Goal: Task Accomplishment & Management: Manage account settings

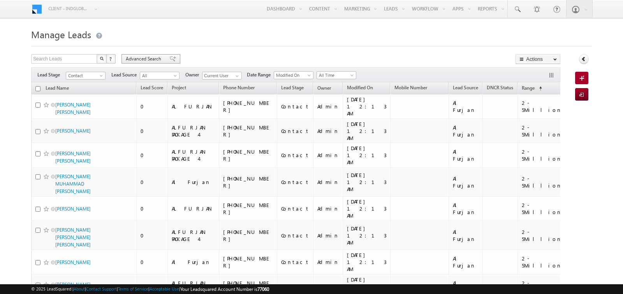
click at [152, 62] on div "Advanced Search" at bounding box center [151, 58] width 59 height 9
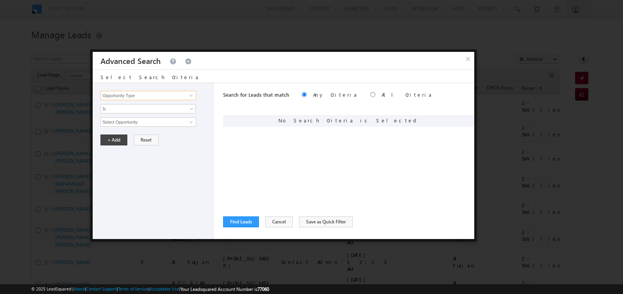
click at [156, 97] on input "Opportunity Type" at bounding box center [148, 95] width 96 height 9
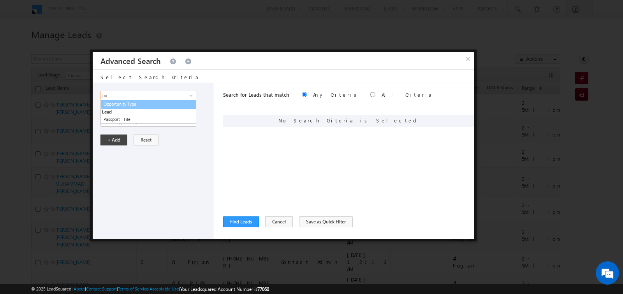
type input "p"
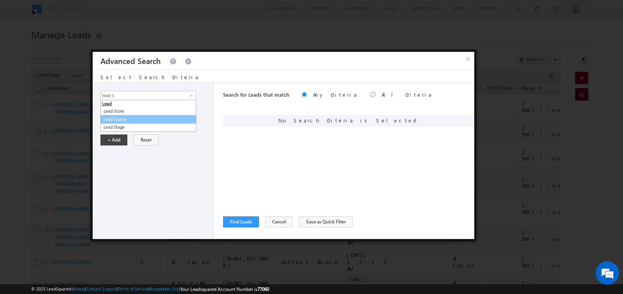
click at [124, 118] on link "Lead Source" at bounding box center [148, 119] width 96 height 9
type input "Lead Source"
click at [131, 120] on span "None Selected" at bounding box center [145, 122] width 88 height 9
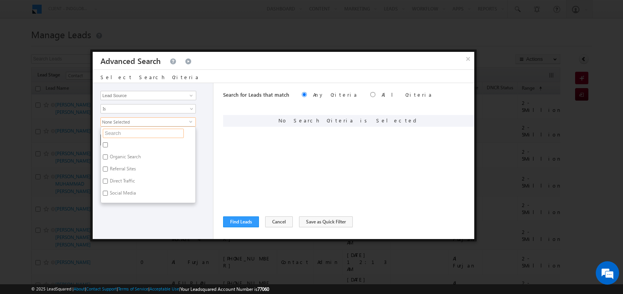
click at [131, 132] on input "text" at bounding box center [143, 133] width 81 height 9
type input "port"
click at [121, 155] on label "Portal Leads" at bounding box center [122, 158] width 42 height 12
click at [108, 155] on input "Portal Leads" at bounding box center [105, 156] width 5 height 5
checkbox input "true"
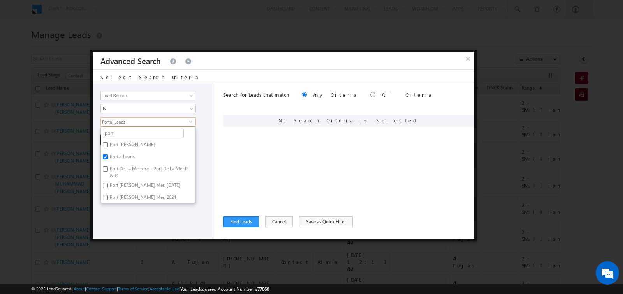
click at [204, 162] on div "Opportunity Type Lead Activity Task Sales Group Prospect Id Address 1 Address 2…" at bounding box center [153, 161] width 121 height 156
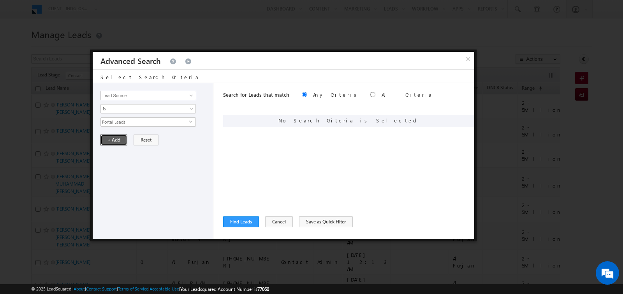
click at [110, 138] on button "+ Add" at bounding box center [113, 139] width 27 height 11
click at [242, 219] on button "Find Leads" at bounding box center [241, 221] width 36 height 11
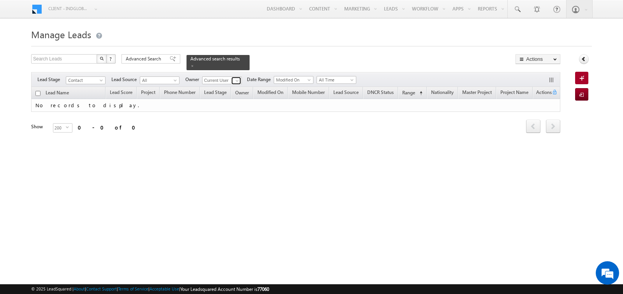
click at [234, 83] on span at bounding box center [237, 81] width 6 height 6
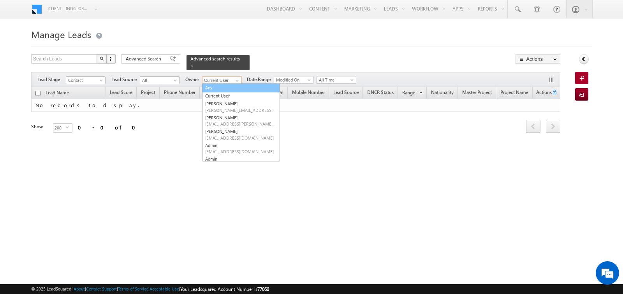
click at [219, 86] on link "Any" at bounding box center [241, 87] width 78 height 9
type input "Any"
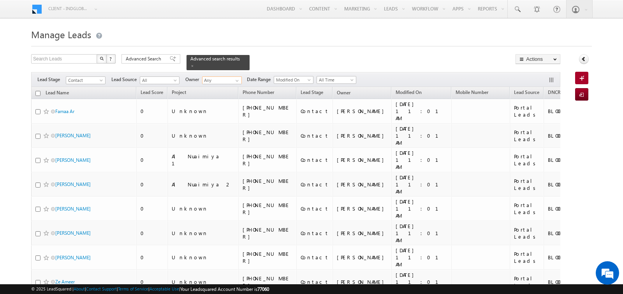
click at [37, 91] on input "checkbox" at bounding box center [37, 93] width 5 height 5
checkbox input "true"
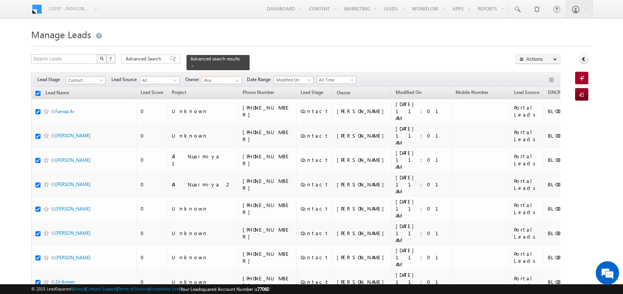
checkbox input "true"
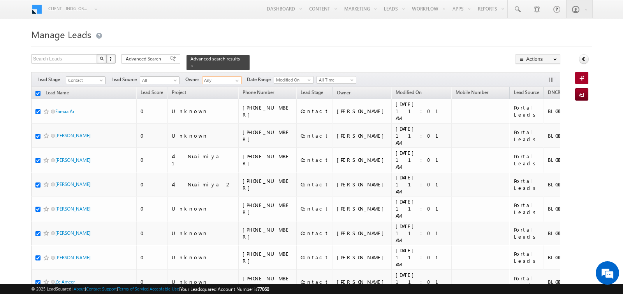
checkbox input "true"
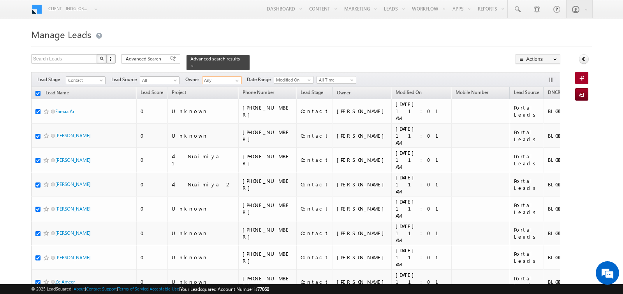
checkbox input "true"
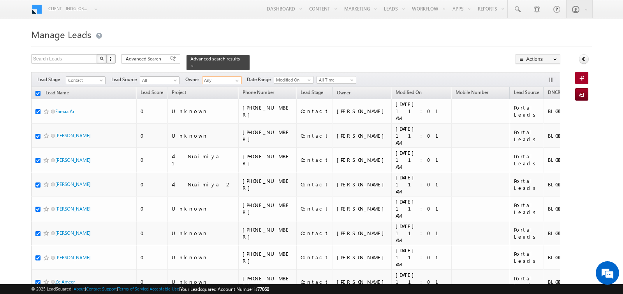
checkbox input "true"
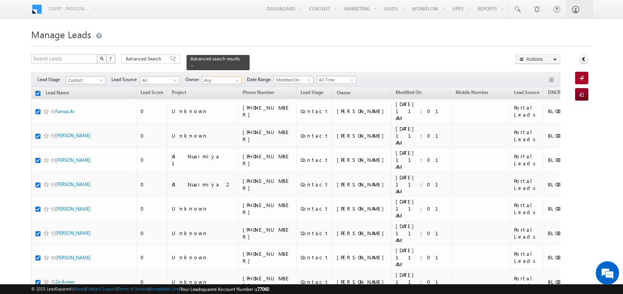
checkbox input "true"
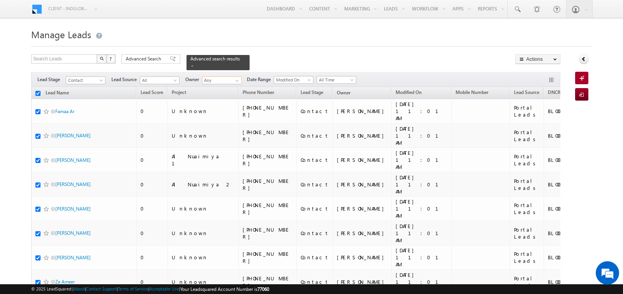
checkbox input "true"
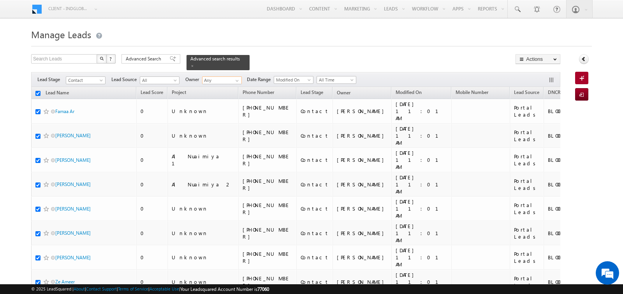
checkbox input "true"
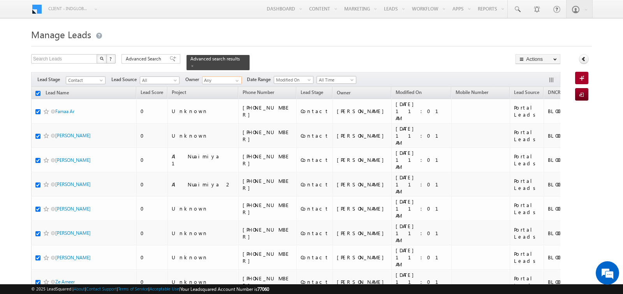
checkbox input "true"
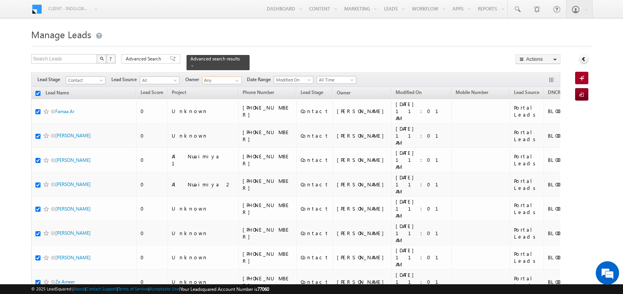
checkbox input "true"
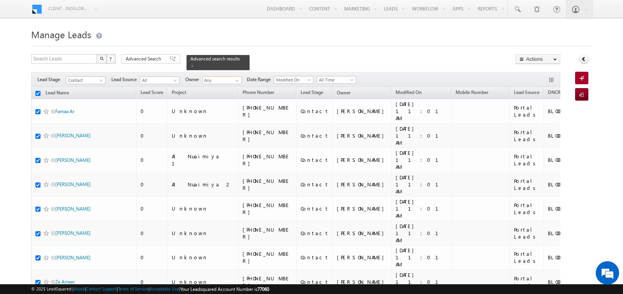
checkbox input "true"
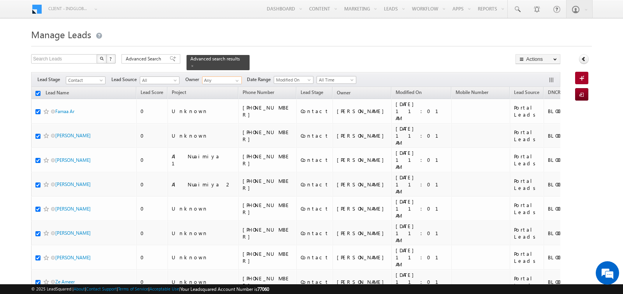
checkbox input "true"
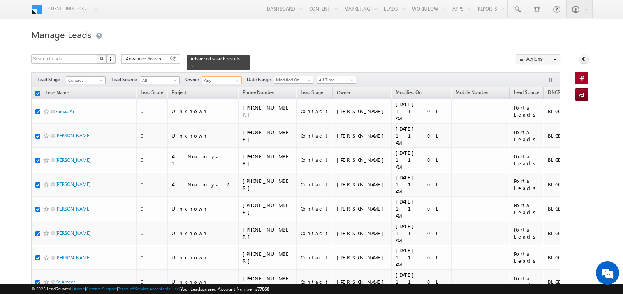
checkbox input "true"
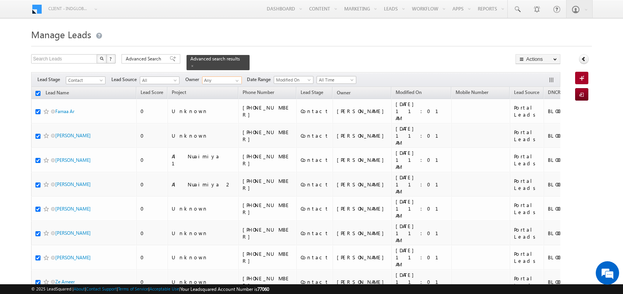
checkbox input "true"
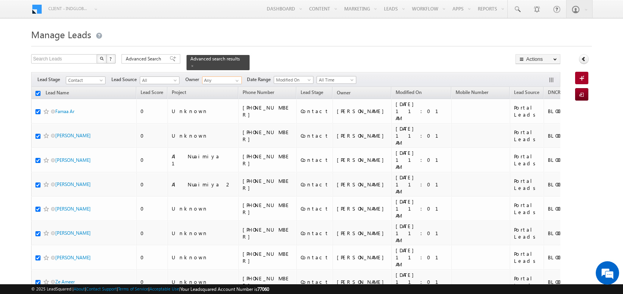
checkbox input "true"
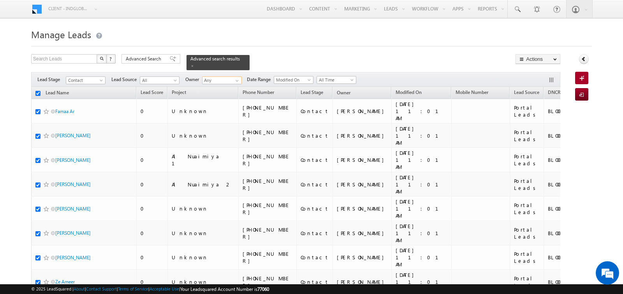
checkbox input "true"
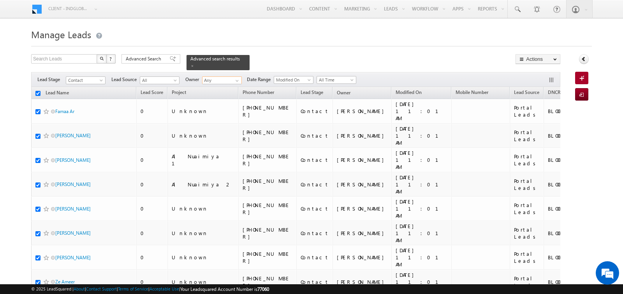
checkbox input "true"
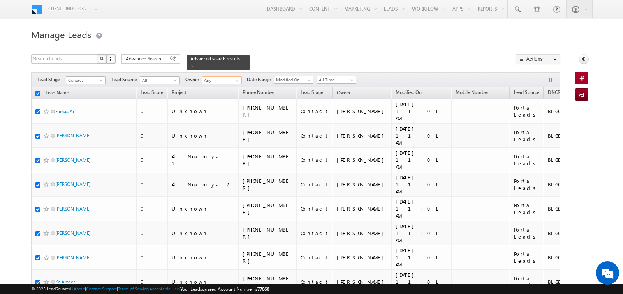
checkbox input "true"
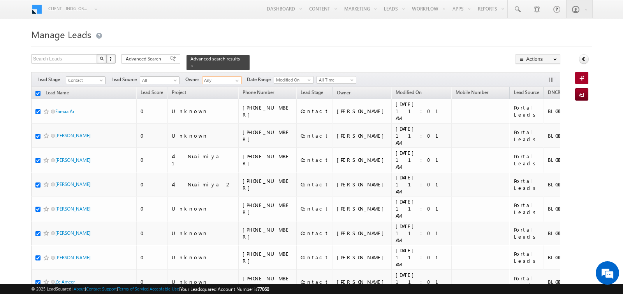
checkbox input "true"
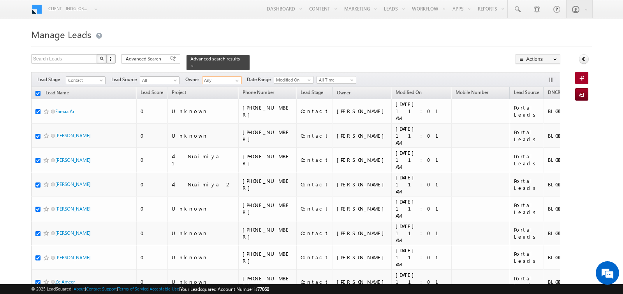
checkbox input "true"
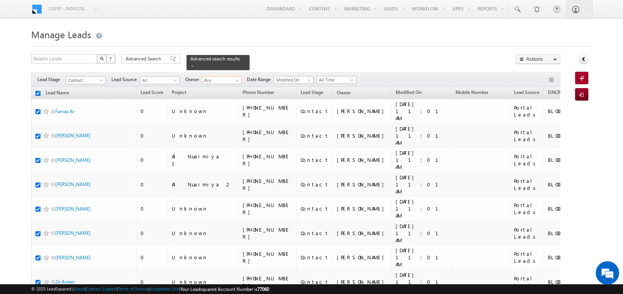
checkbox input "true"
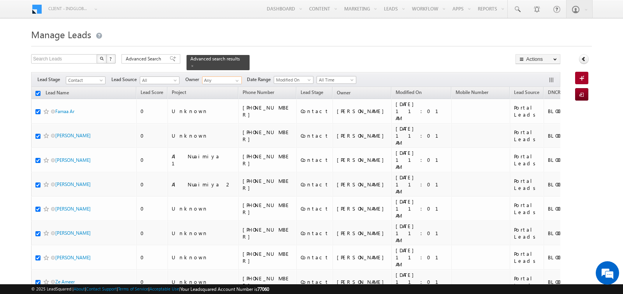
checkbox input "true"
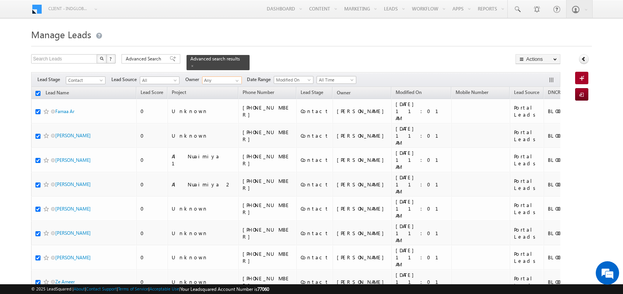
checkbox input "true"
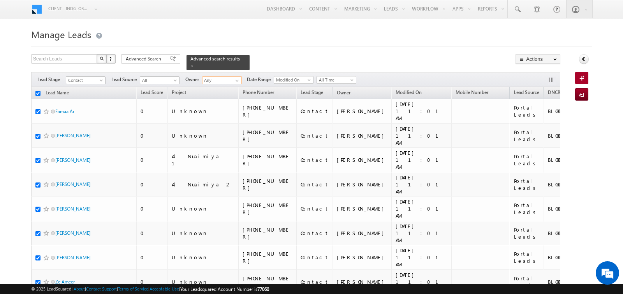
checkbox input "true"
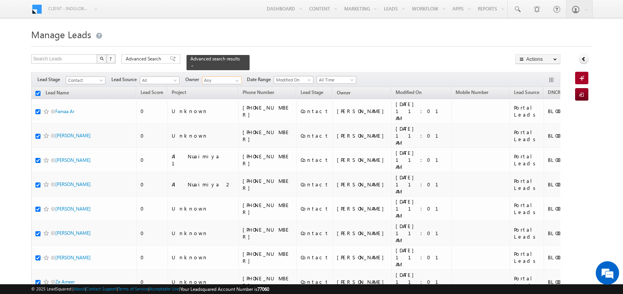
checkbox input "true"
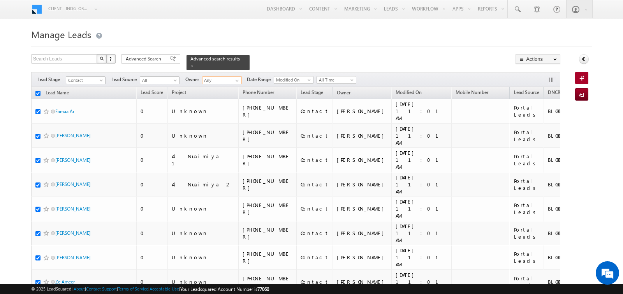
checkbox input "true"
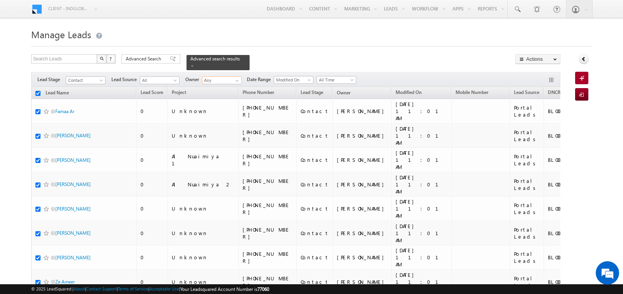
checkbox input "true"
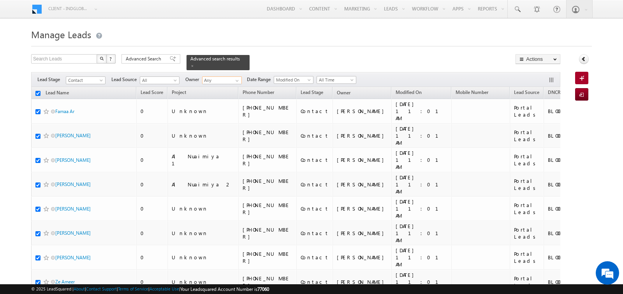
checkbox input "true"
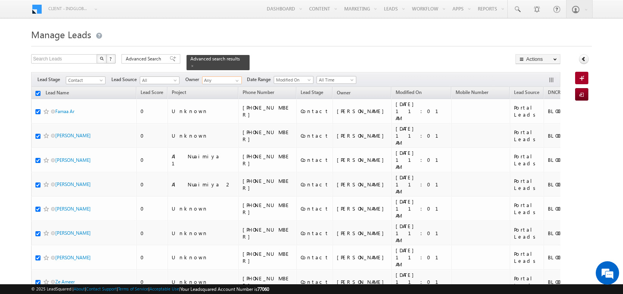
checkbox input "true"
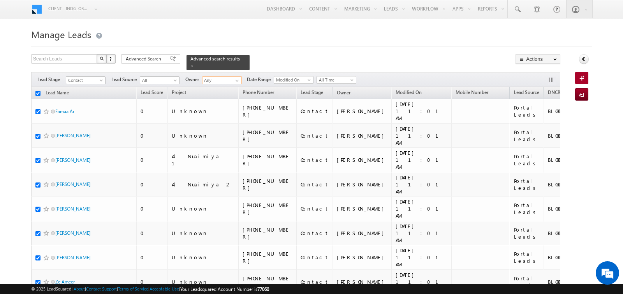
checkbox input "true"
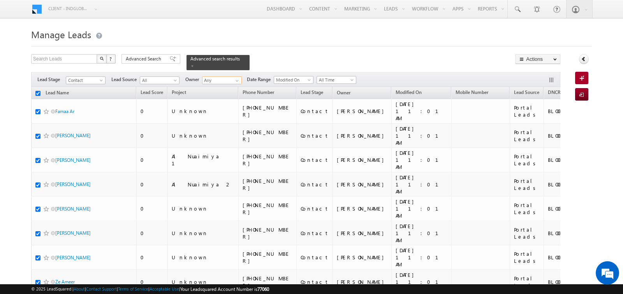
checkbox input "true"
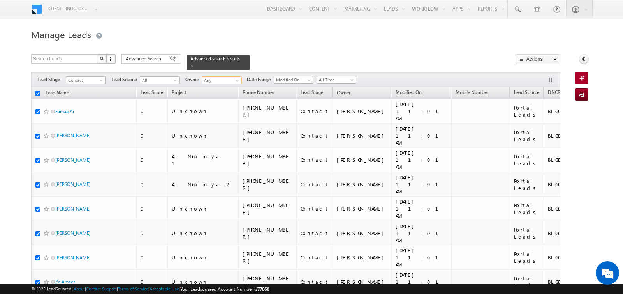
checkbox input "true"
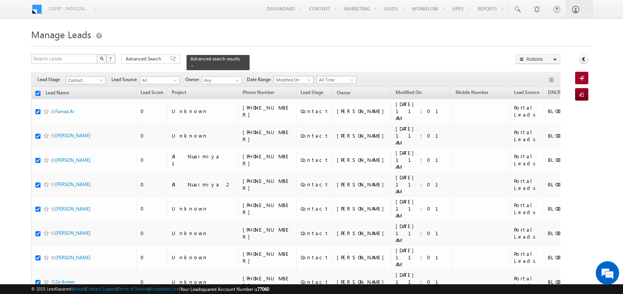
checkbox input "true"
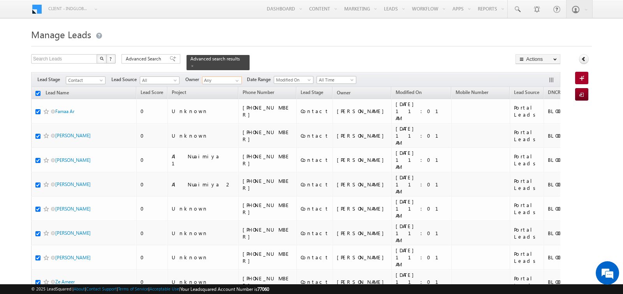
checkbox input "true"
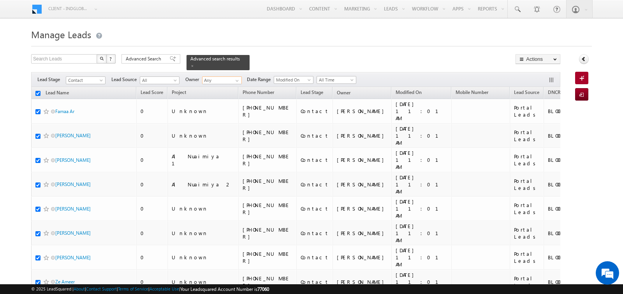
checkbox input "true"
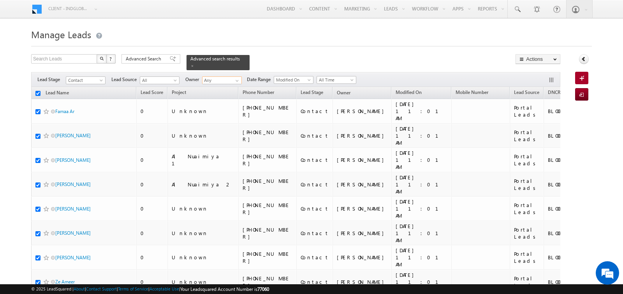
checkbox input "true"
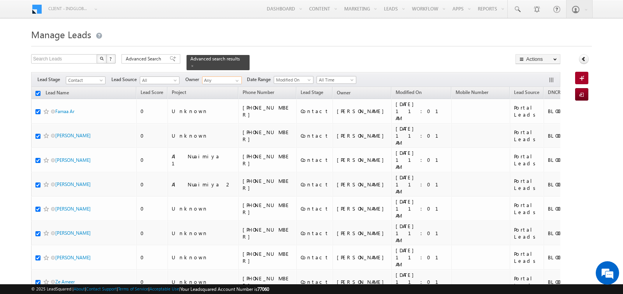
checkbox input "true"
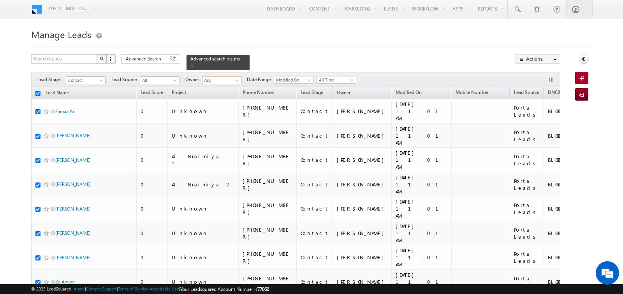
checkbox input "true"
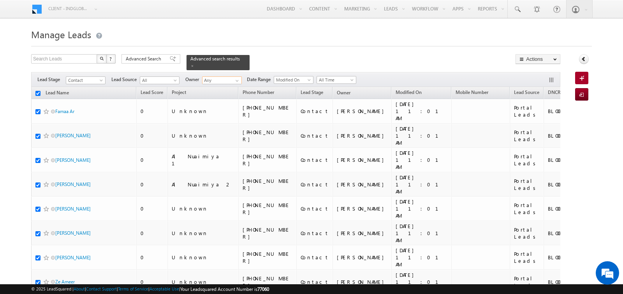
checkbox input "true"
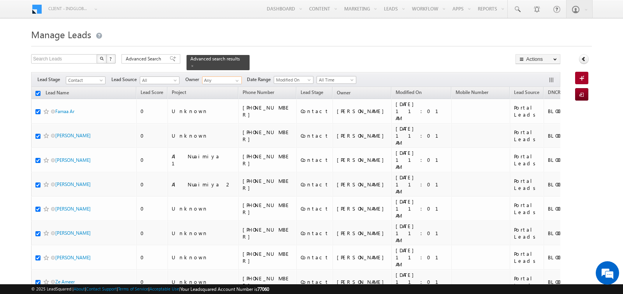
checkbox input "true"
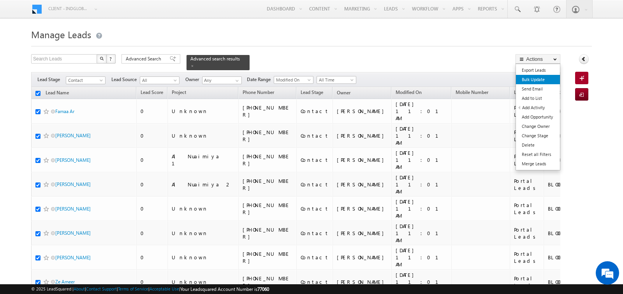
click at [544, 81] on link "Bulk Update" at bounding box center [538, 79] width 44 height 9
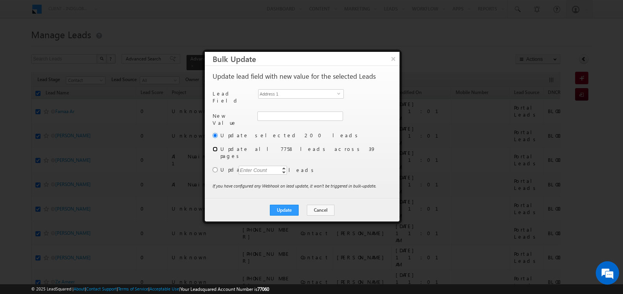
click at [217, 146] on input "radio" at bounding box center [215, 148] width 5 height 5
click at [293, 92] on span "Address 1" at bounding box center [298, 94] width 79 height 9
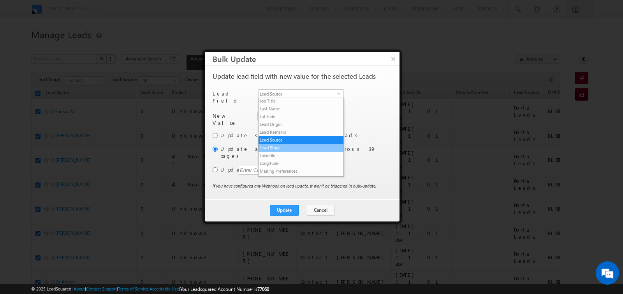
click at [280, 144] on li "Lead Stage" at bounding box center [301, 148] width 85 height 8
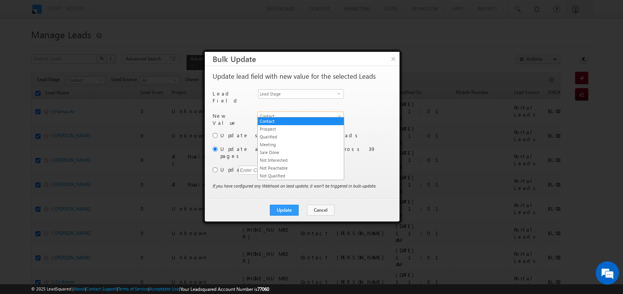
click at [293, 114] on span "Contact" at bounding box center [296, 116] width 77 height 7
click at [285, 166] on link "Not Reachable" at bounding box center [301, 167] width 86 height 7
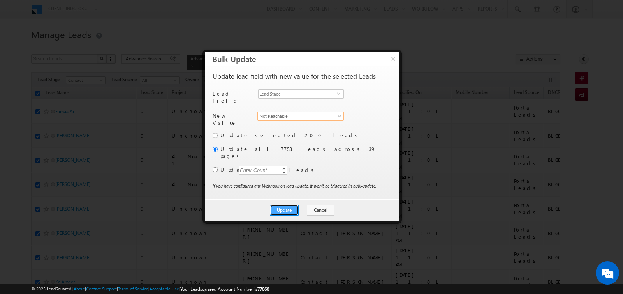
click at [286, 205] on button "Update" at bounding box center [284, 210] width 29 height 11
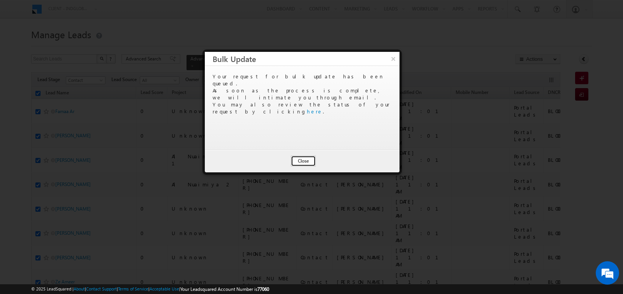
click at [298, 161] on button "Close" at bounding box center [303, 160] width 25 height 11
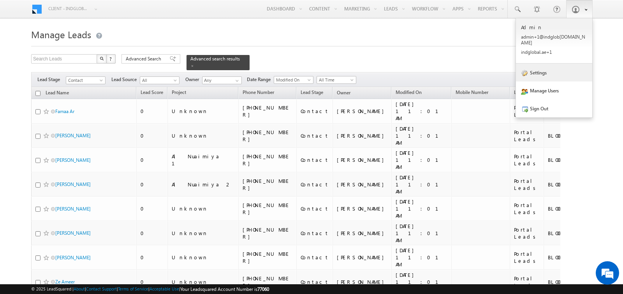
click at [540, 65] on link "Settings" at bounding box center [554, 72] width 76 height 18
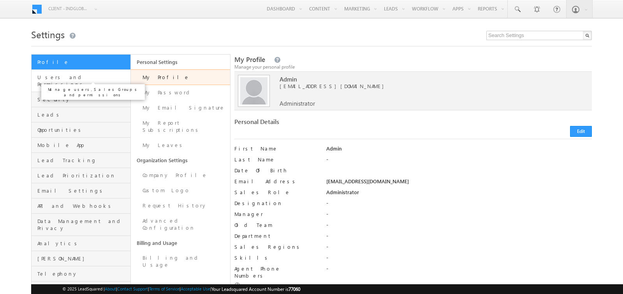
click at [72, 76] on span "Users and Permissions" at bounding box center [82, 81] width 91 height 14
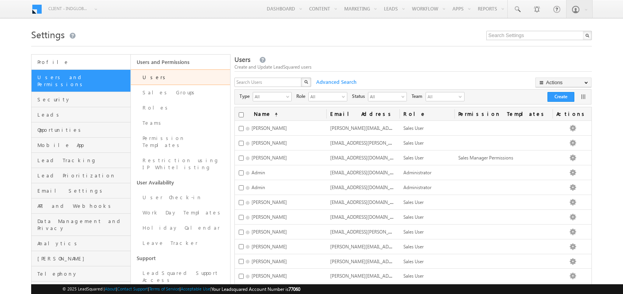
click at [72, 65] on span "Profile" at bounding box center [82, 61] width 91 height 7
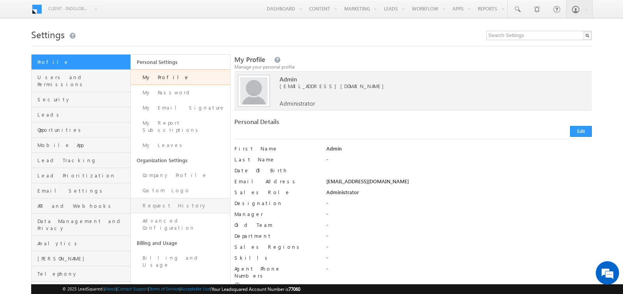
click at [173, 198] on link "Request History" at bounding box center [180, 205] width 99 height 15
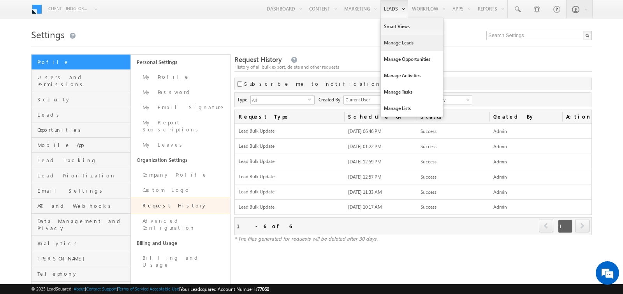
click at [393, 41] on link "Manage Leads" at bounding box center [412, 43] width 62 height 16
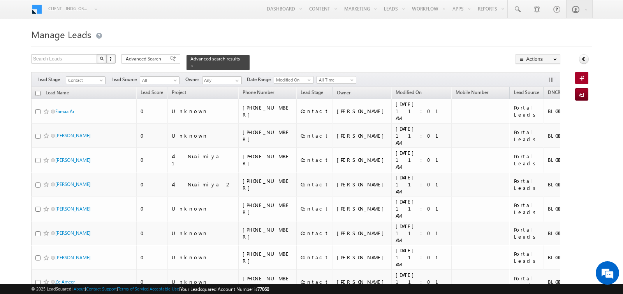
click at [37, 95] on input "checkbox" at bounding box center [37, 93] width 5 height 5
checkbox input "true"
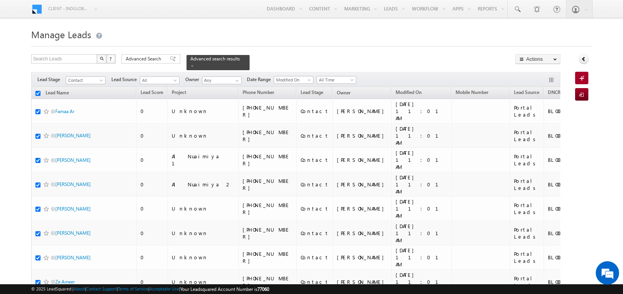
checkbox input "true"
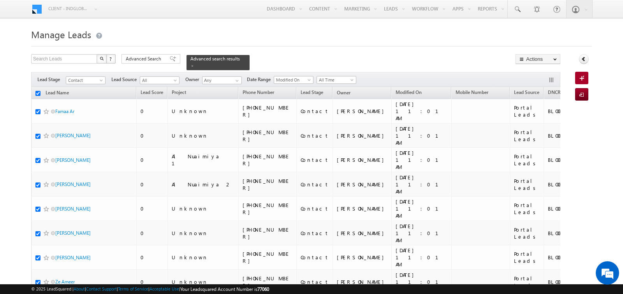
checkbox input "true"
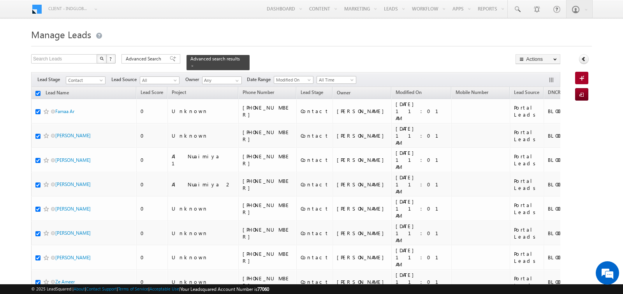
checkbox input "true"
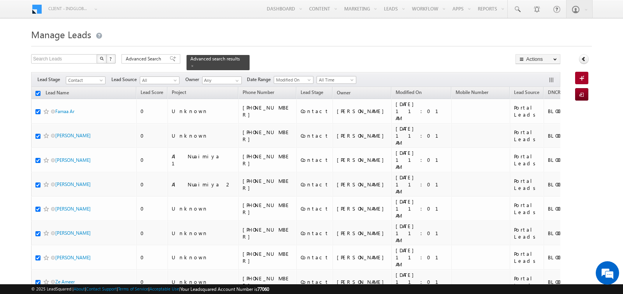
checkbox input "true"
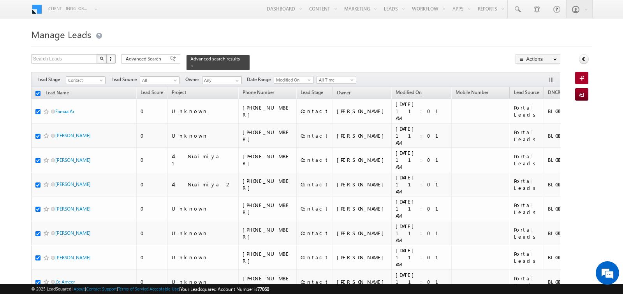
checkbox input "true"
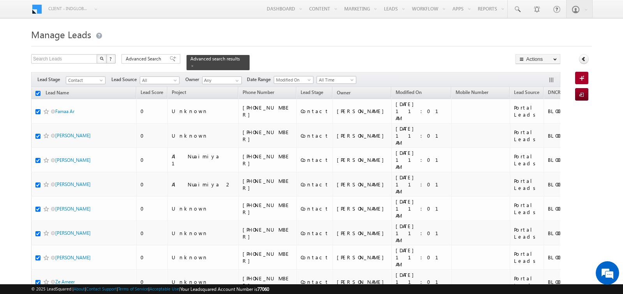
checkbox input "true"
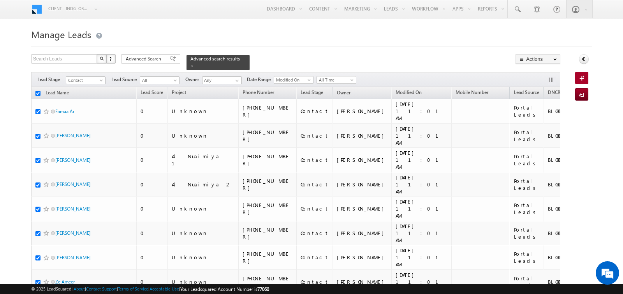
checkbox input "true"
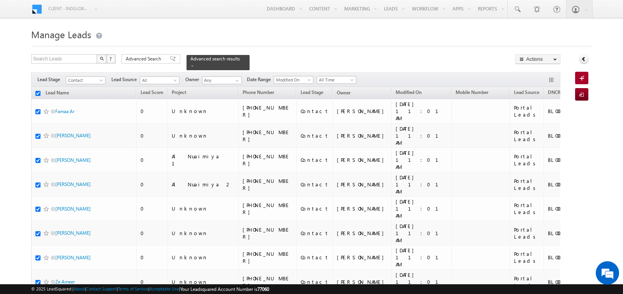
checkbox input "true"
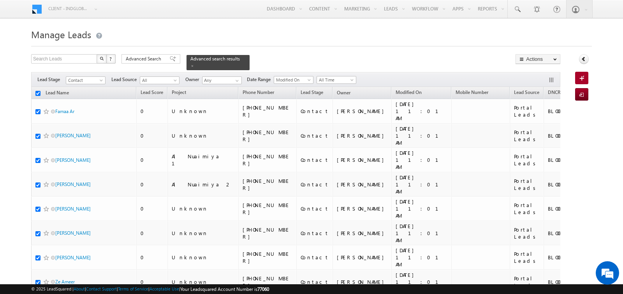
checkbox input "true"
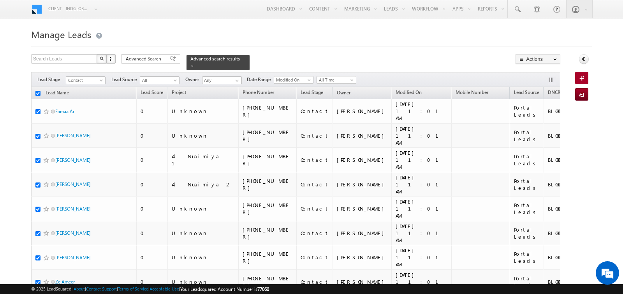
checkbox input "true"
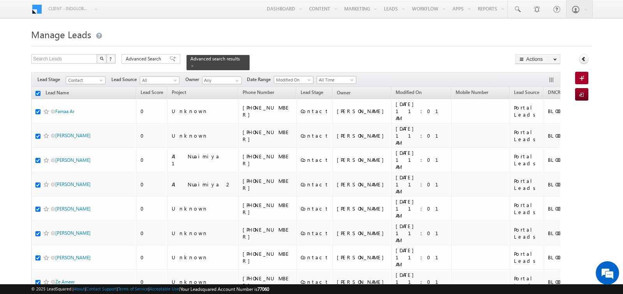
checkbox input "true"
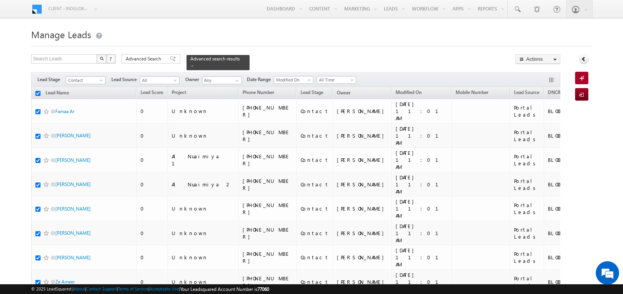
checkbox input "true"
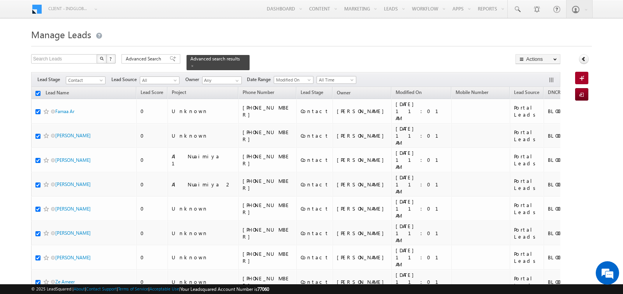
checkbox input "true"
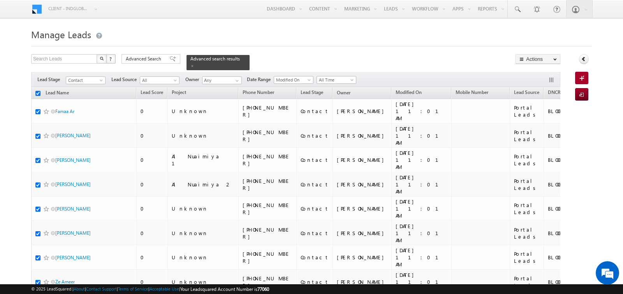
checkbox input "true"
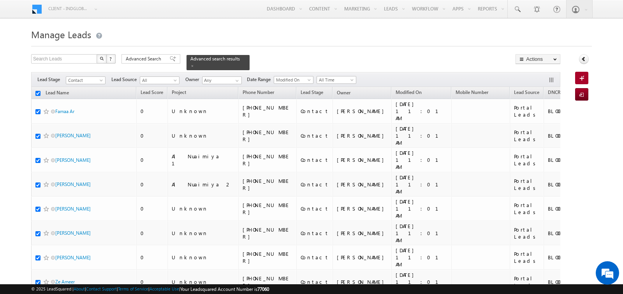
checkbox input "true"
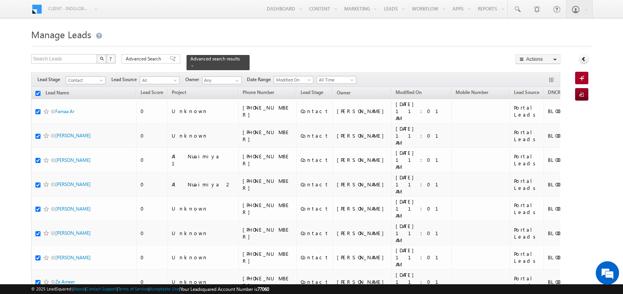
checkbox input "true"
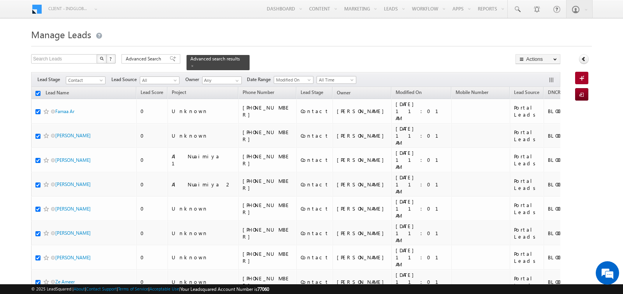
checkbox input "true"
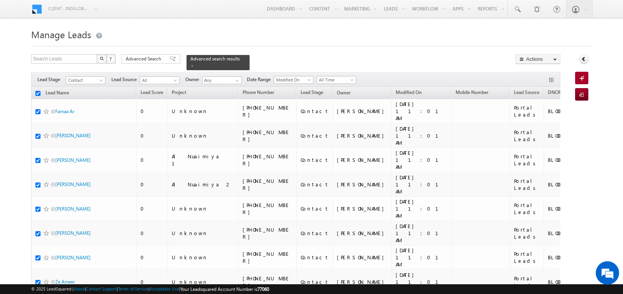
checkbox input "true"
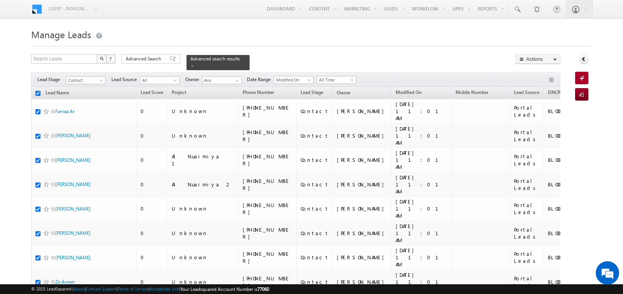
checkbox input "true"
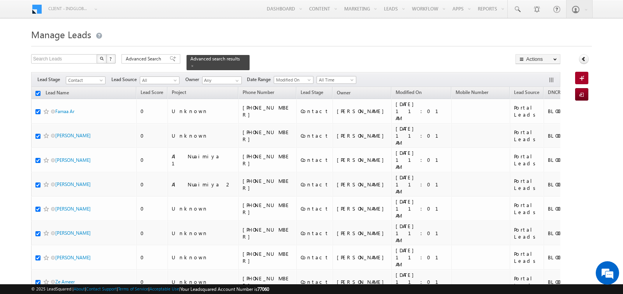
checkbox input "true"
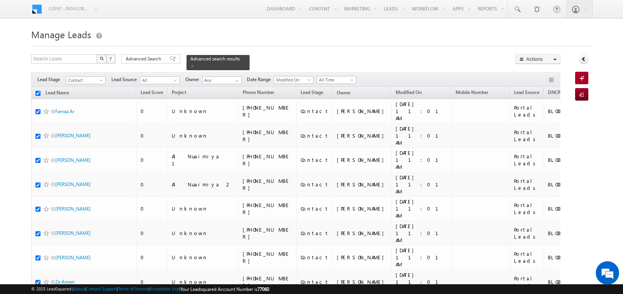
checkbox input "true"
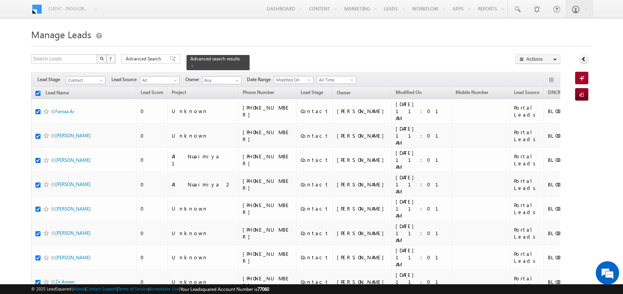
checkbox input "true"
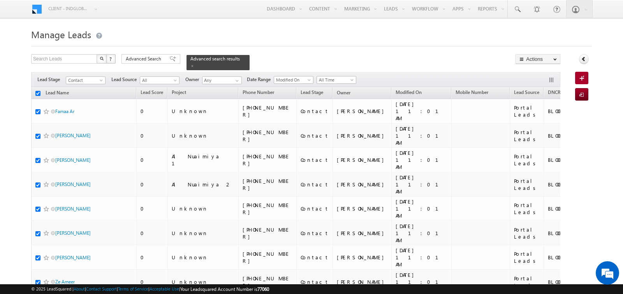
checkbox input "true"
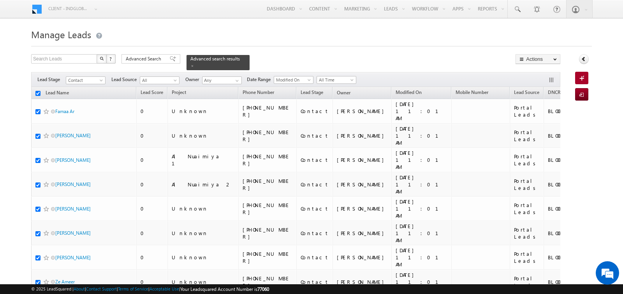
checkbox input "true"
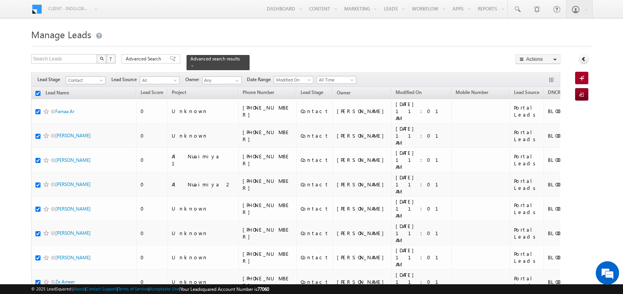
checkbox input "true"
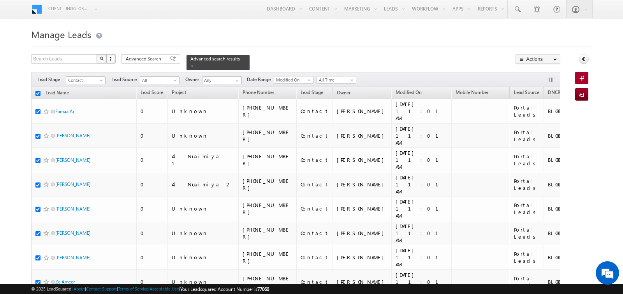
checkbox input "true"
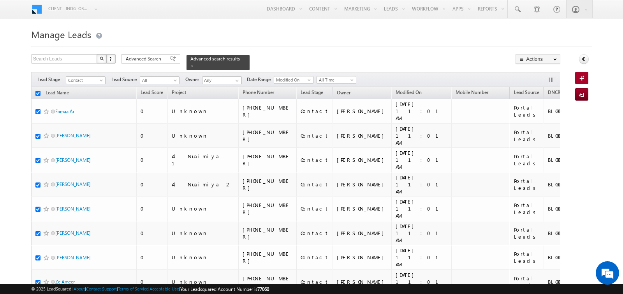
checkbox input "true"
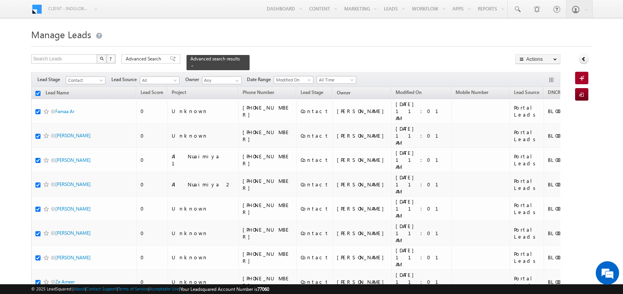
checkbox input "true"
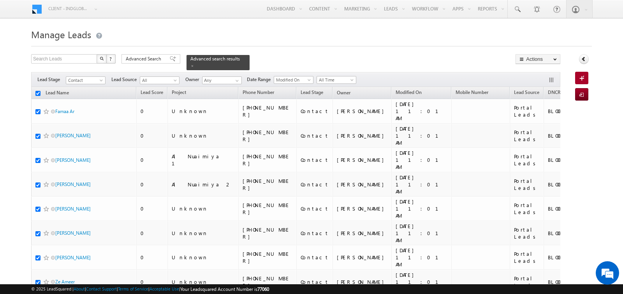
checkbox input "true"
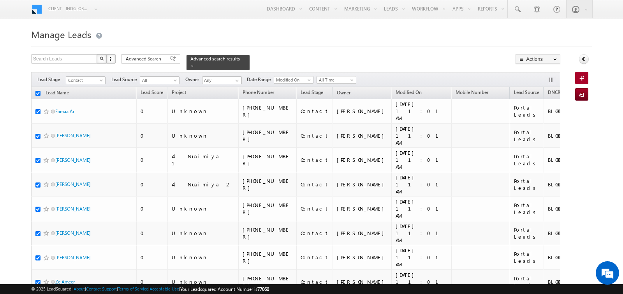
checkbox input "true"
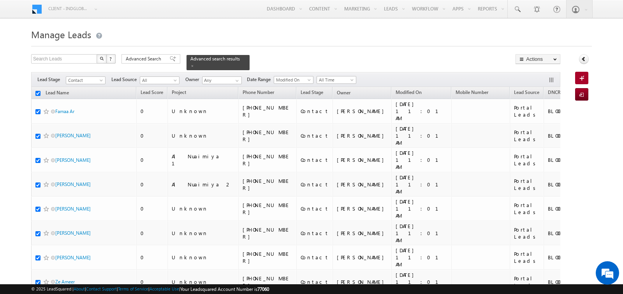
checkbox input "true"
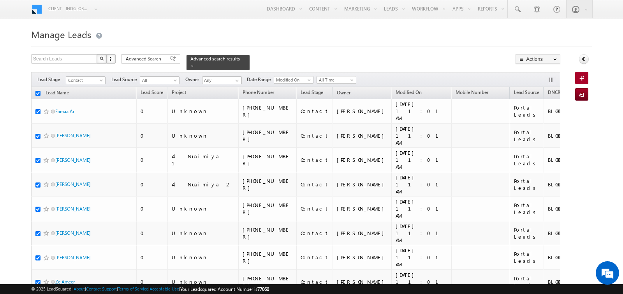
checkbox input "true"
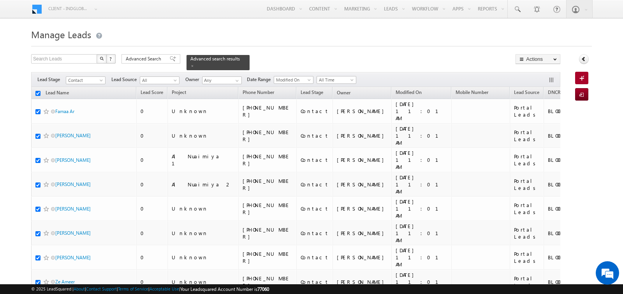
checkbox input "true"
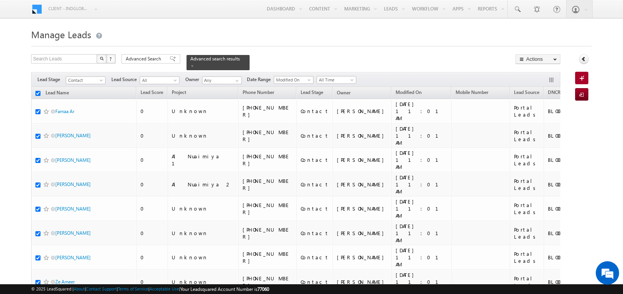
checkbox input "true"
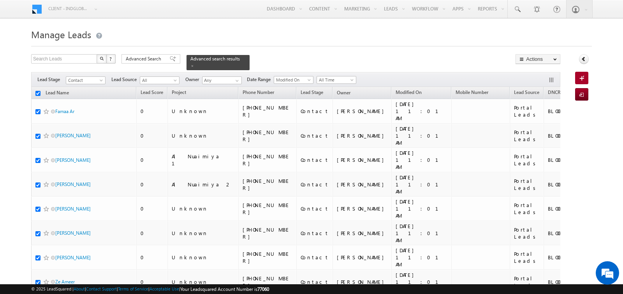
checkbox input "true"
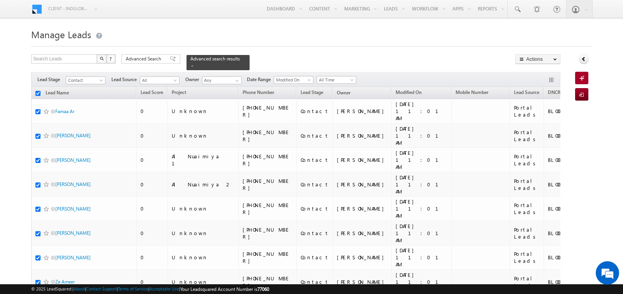
checkbox input "true"
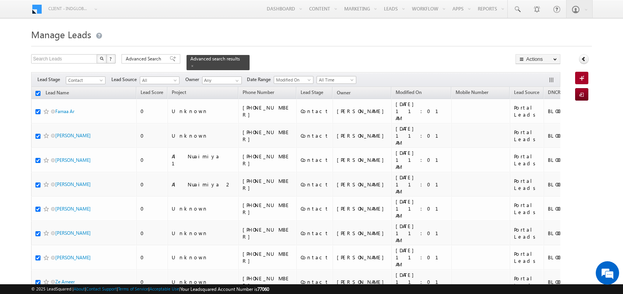
checkbox input "true"
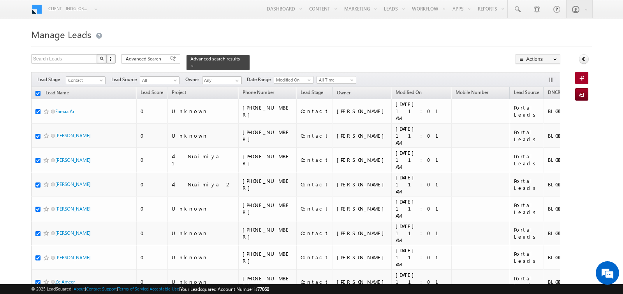
checkbox input "true"
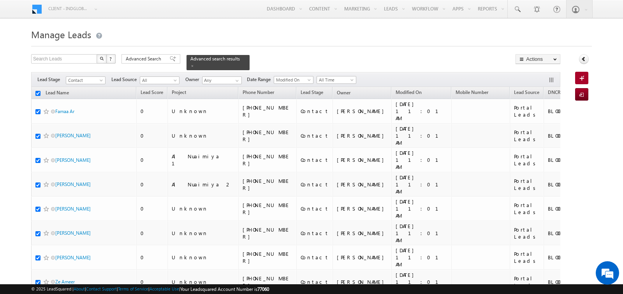
checkbox input "true"
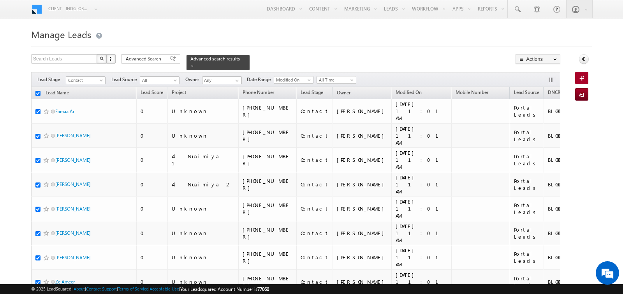
checkbox input "true"
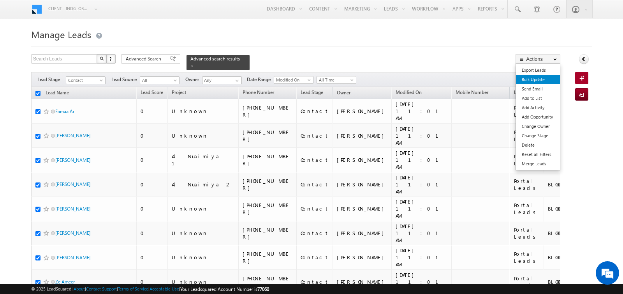
click at [534, 81] on link "Bulk Update" at bounding box center [538, 79] width 44 height 9
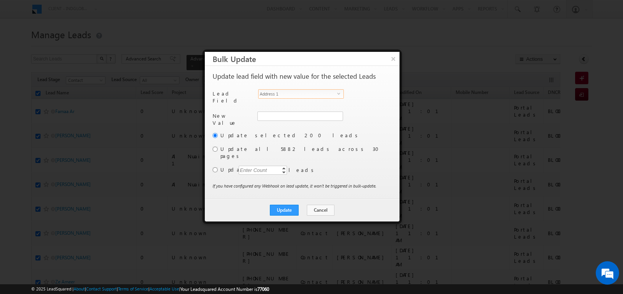
click at [301, 90] on span "Address 1" at bounding box center [298, 94] width 79 height 9
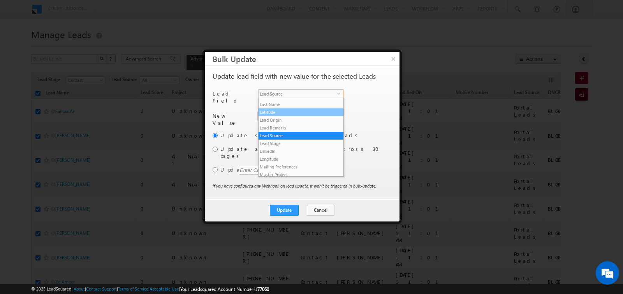
scroll to position [239, 0]
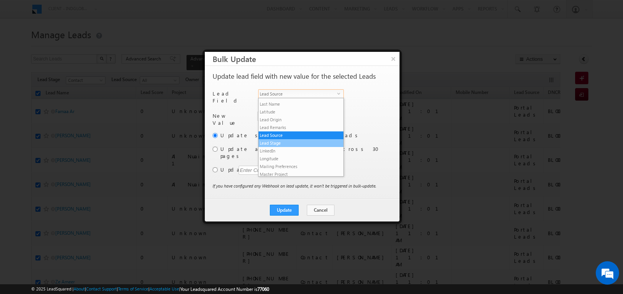
click at [288, 139] on li "Lead Stage" at bounding box center [301, 143] width 85 height 8
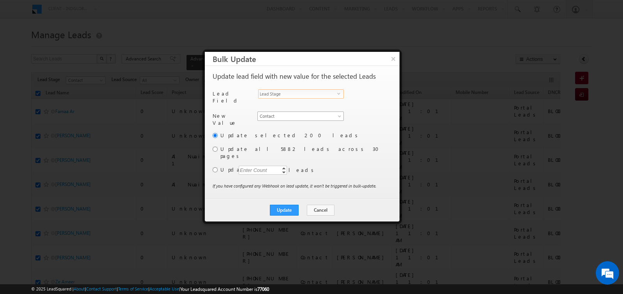
click at [271, 113] on span "Contact" at bounding box center [296, 116] width 77 height 7
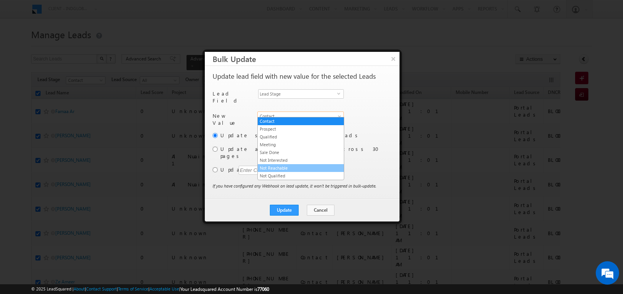
click at [279, 165] on link "Not Reachable" at bounding box center [301, 167] width 86 height 7
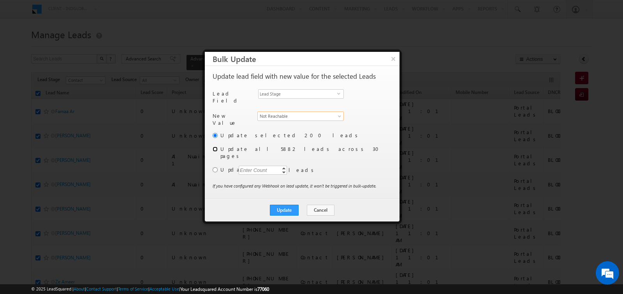
click at [215, 146] on input "radio" at bounding box center [215, 148] width 5 height 5
click at [291, 205] on button "Update" at bounding box center [284, 210] width 29 height 11
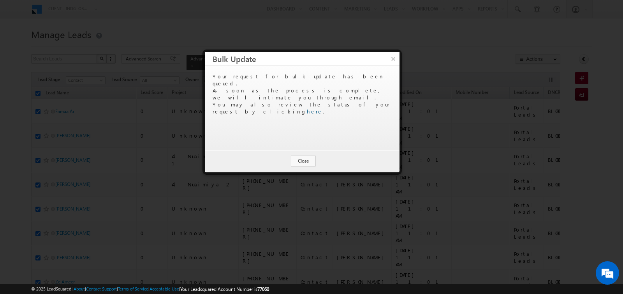
click at [323, 108] on link "here" at bounding box center [315, 111] width 16 height 7
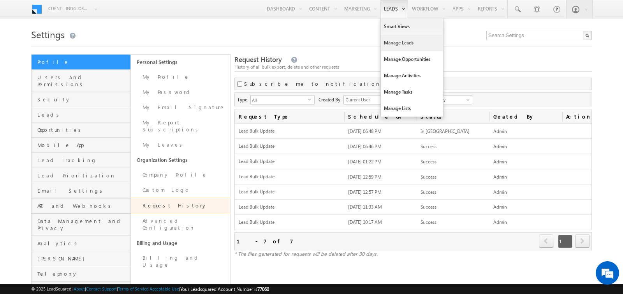
click at [393, 48] on link "Manage Leads" at bounding box center [412, 43] width 62 height 16
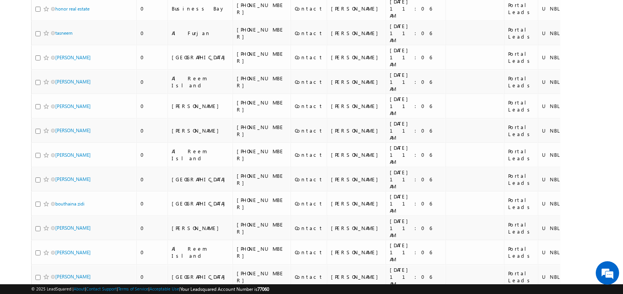
scroll to position [3937, 0]
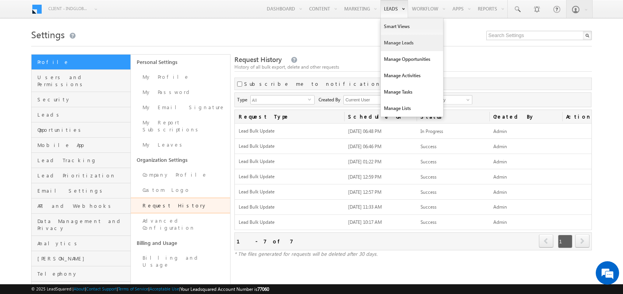
click at [395, 41] on link "Manage Leads" at bounding box center [412, 43] width 62 height 16
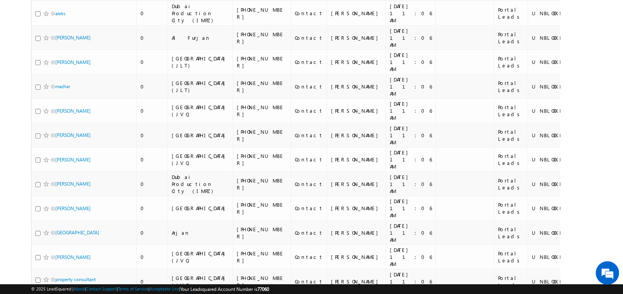
scroll to position [1615, 0]
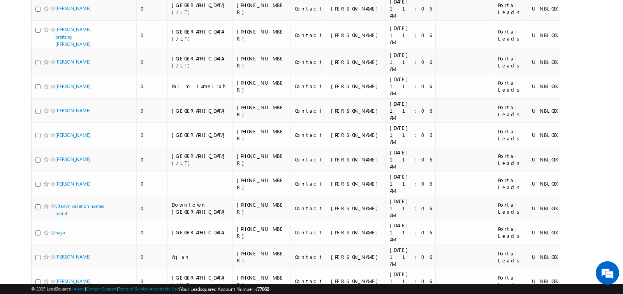
scroll to position [3979, 0]
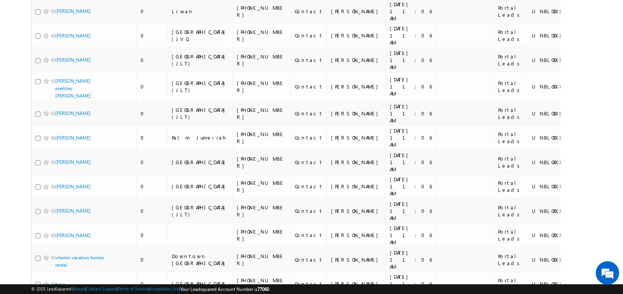
scroll to position [3979, 0]
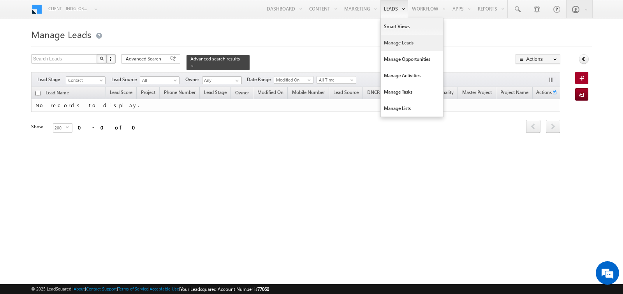
click at [388, 45] on link "Manage Leads" at bounding box center [412, 43] width 62 height 16
